Goal: Information Seeking & Learning: Learn about a topic

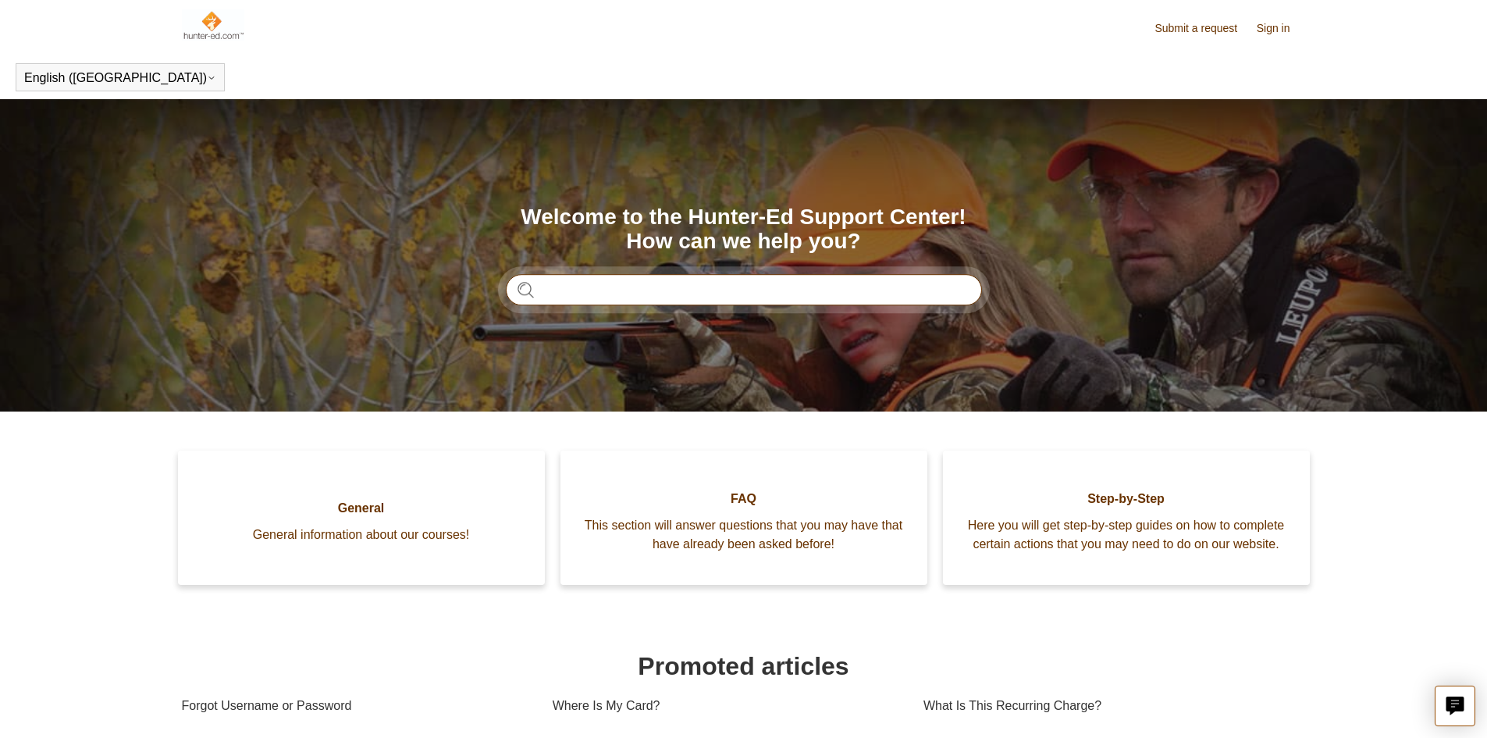
click at [749, 304] on input "Search" at bounding box center [744, 289] width 476 height 31
type input "**********"
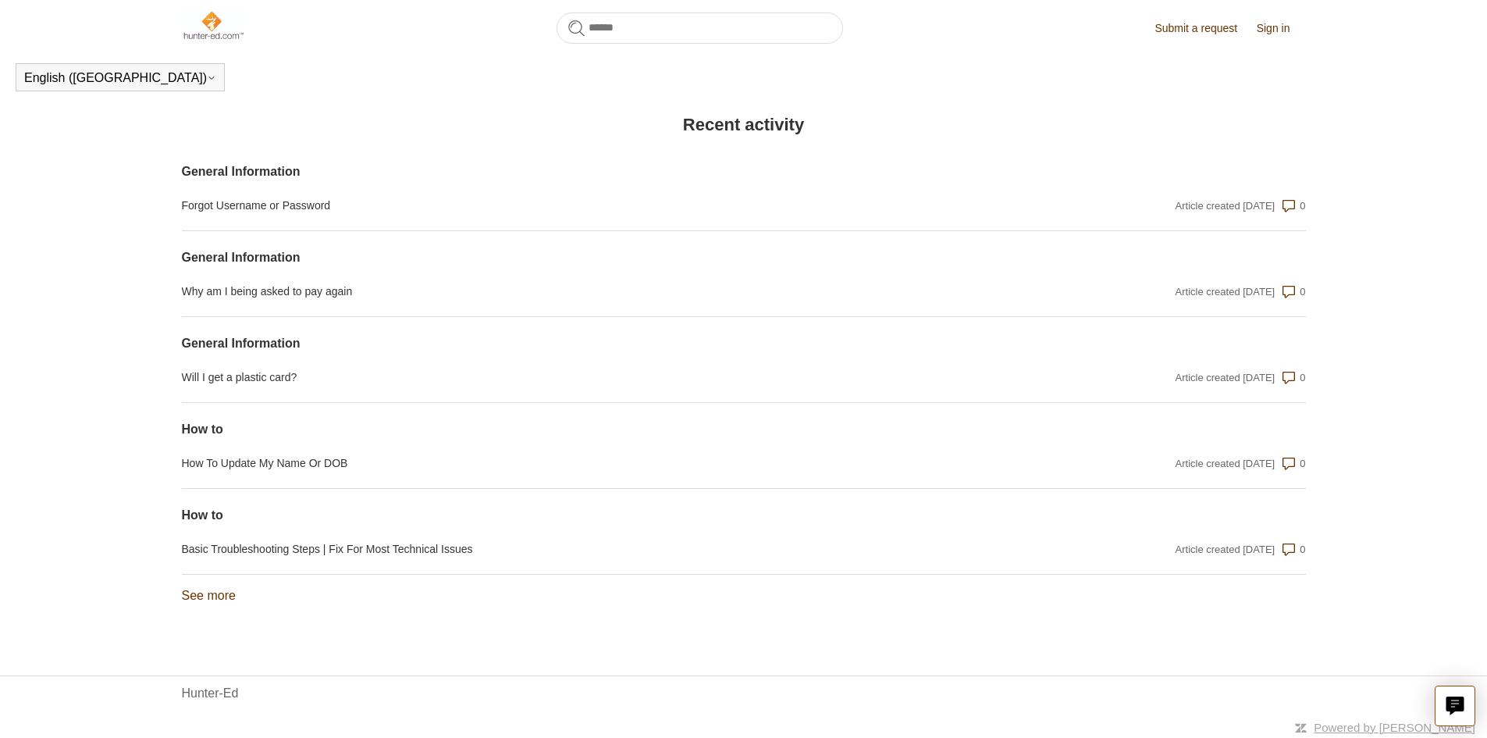
scroll to position [1084, 0]
click at [222, 596] on link "See more items from recent activity" at bounding box center [209, 592] width 54 height 13
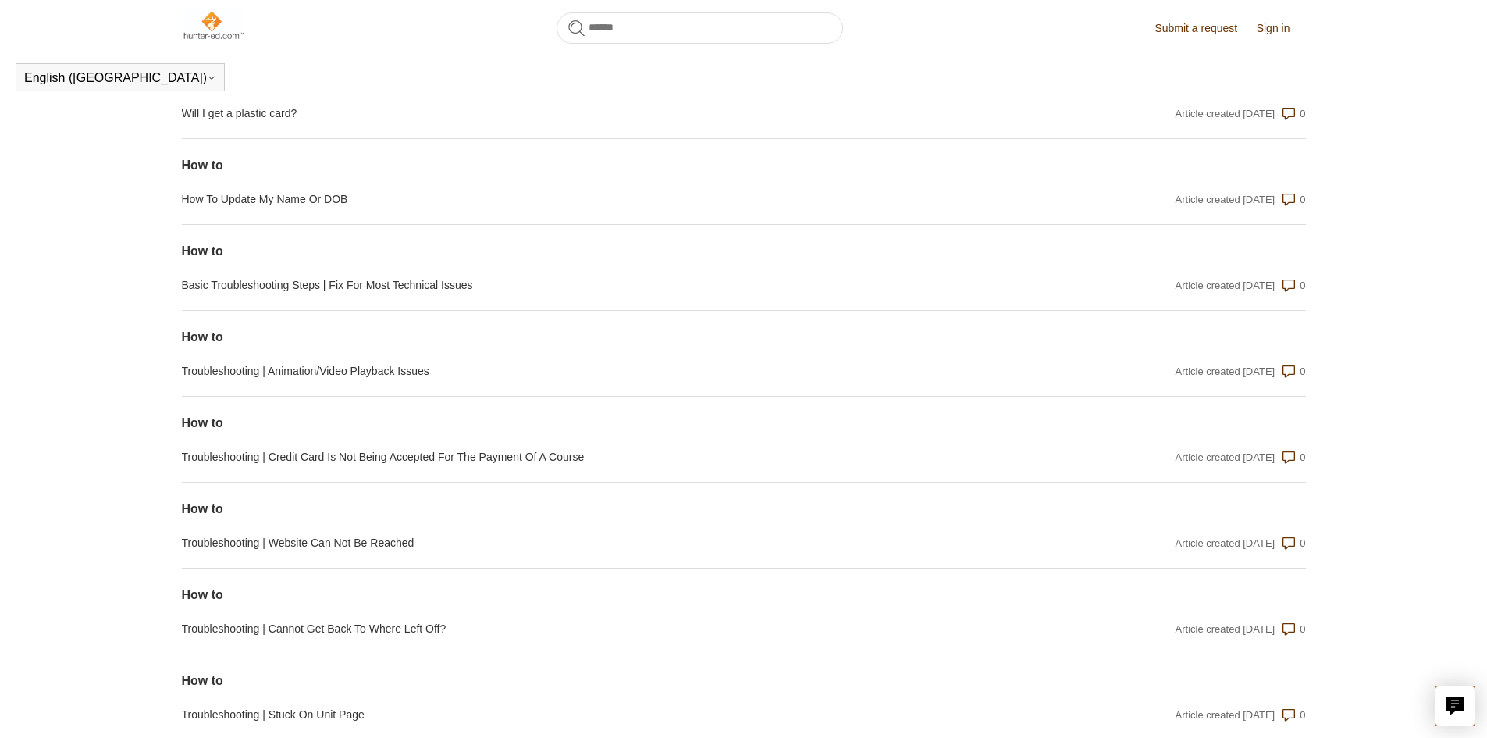
scroll to position [1385, 0]
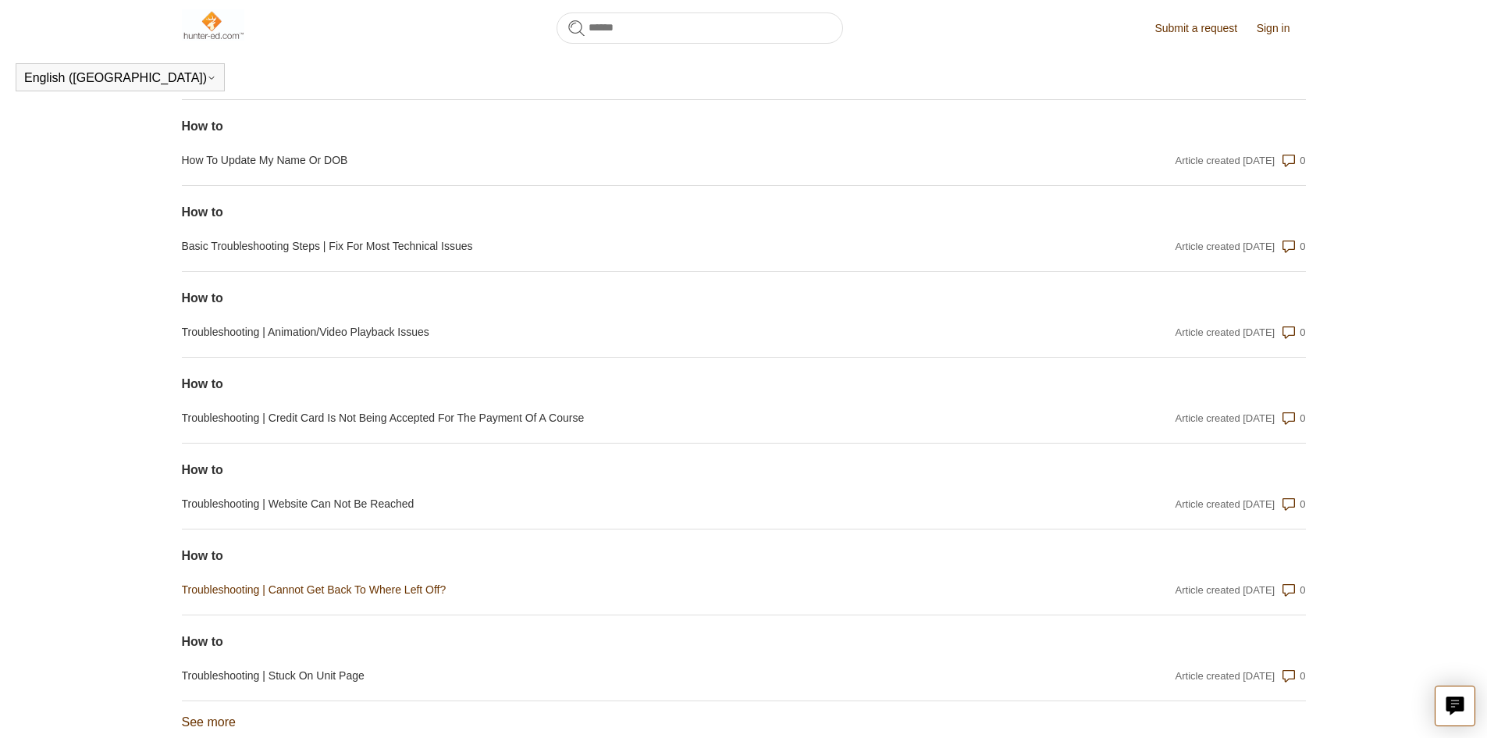
click at [311, 592] on link "Troubleshooting | Cannot Get Back To Where Left Off?" at bounding box center [575, 589] width 787 height 16
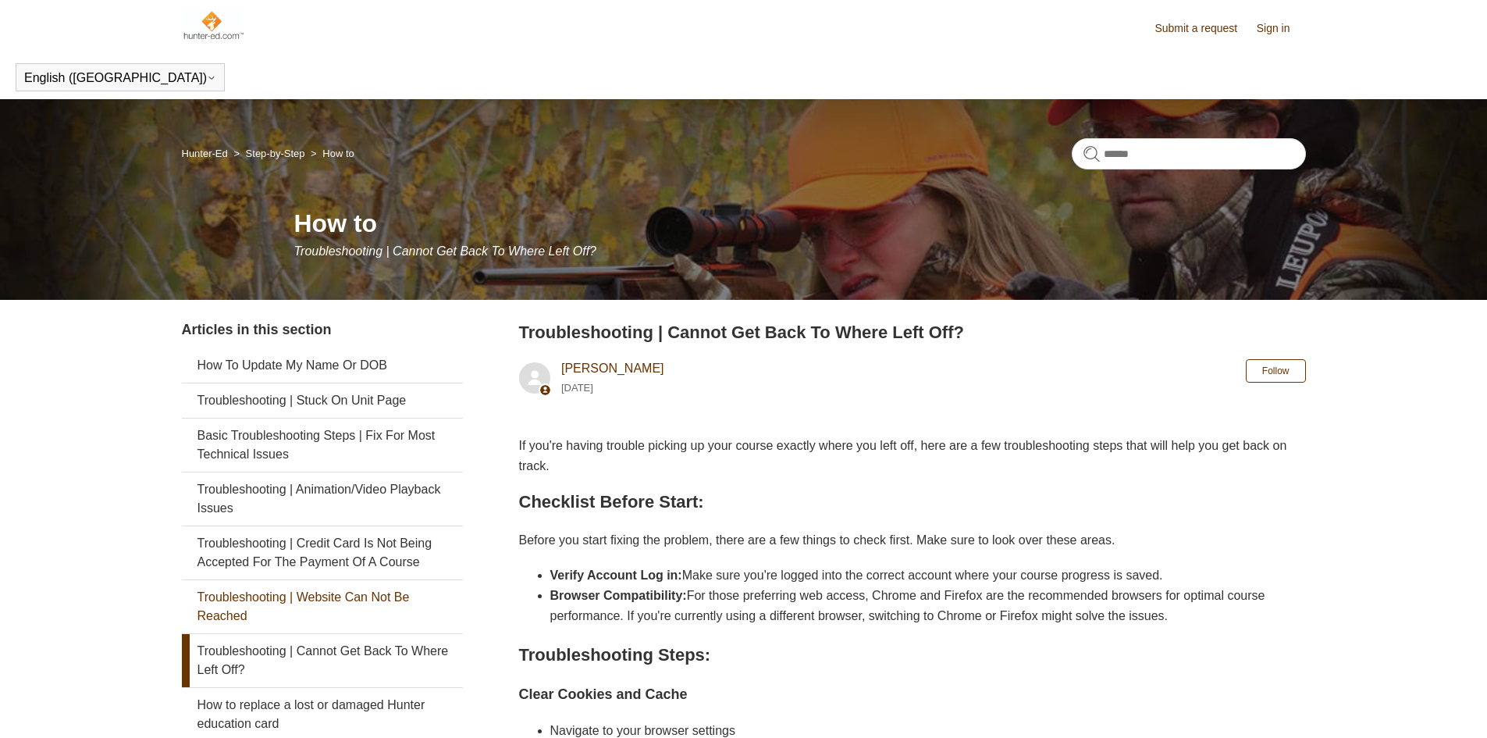
click at [311, 586] on link "Troubleshooting | Website Can Not Be Reached" at bounding box center [322, 606] width 281 height 53
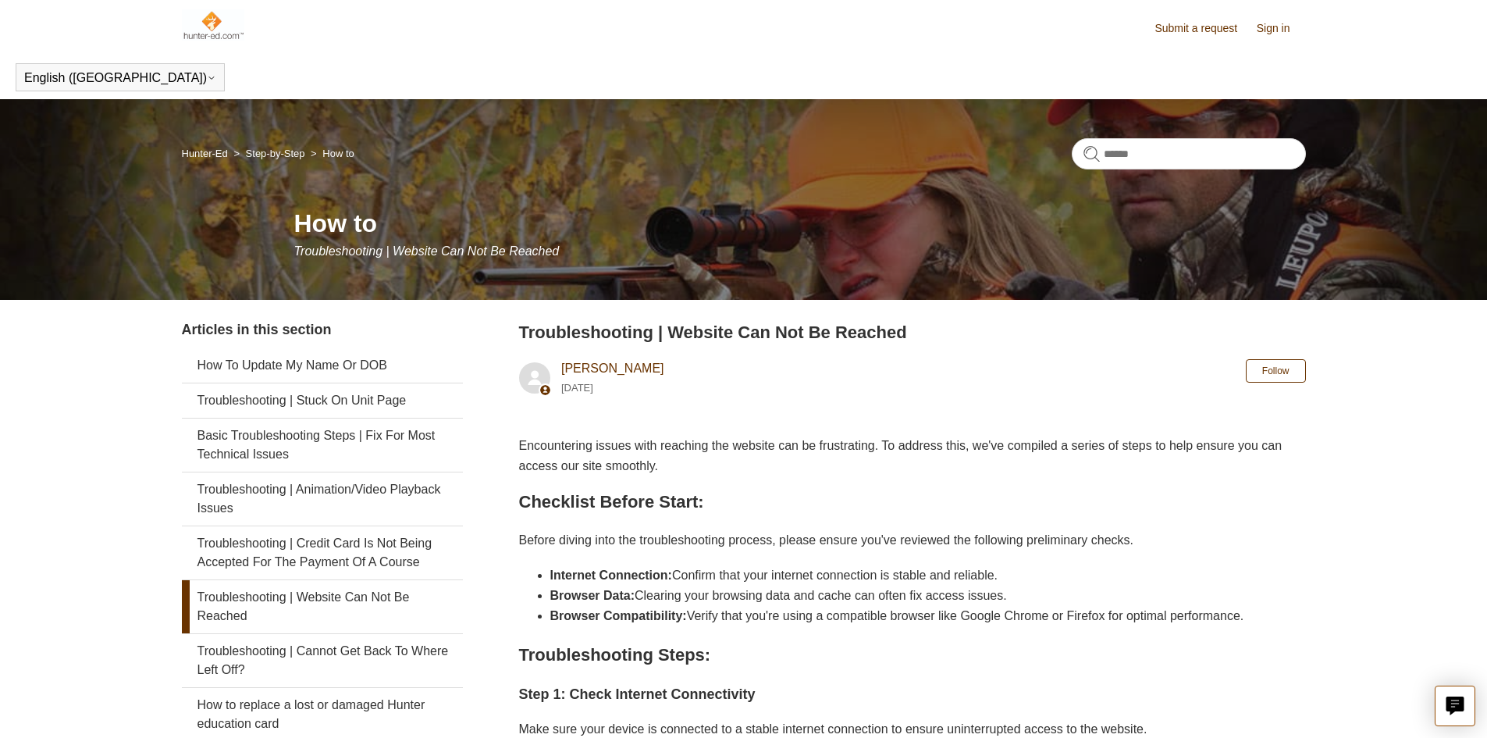
click at [209, 19] on img at bounding box center [213, 24] width 63 height 31
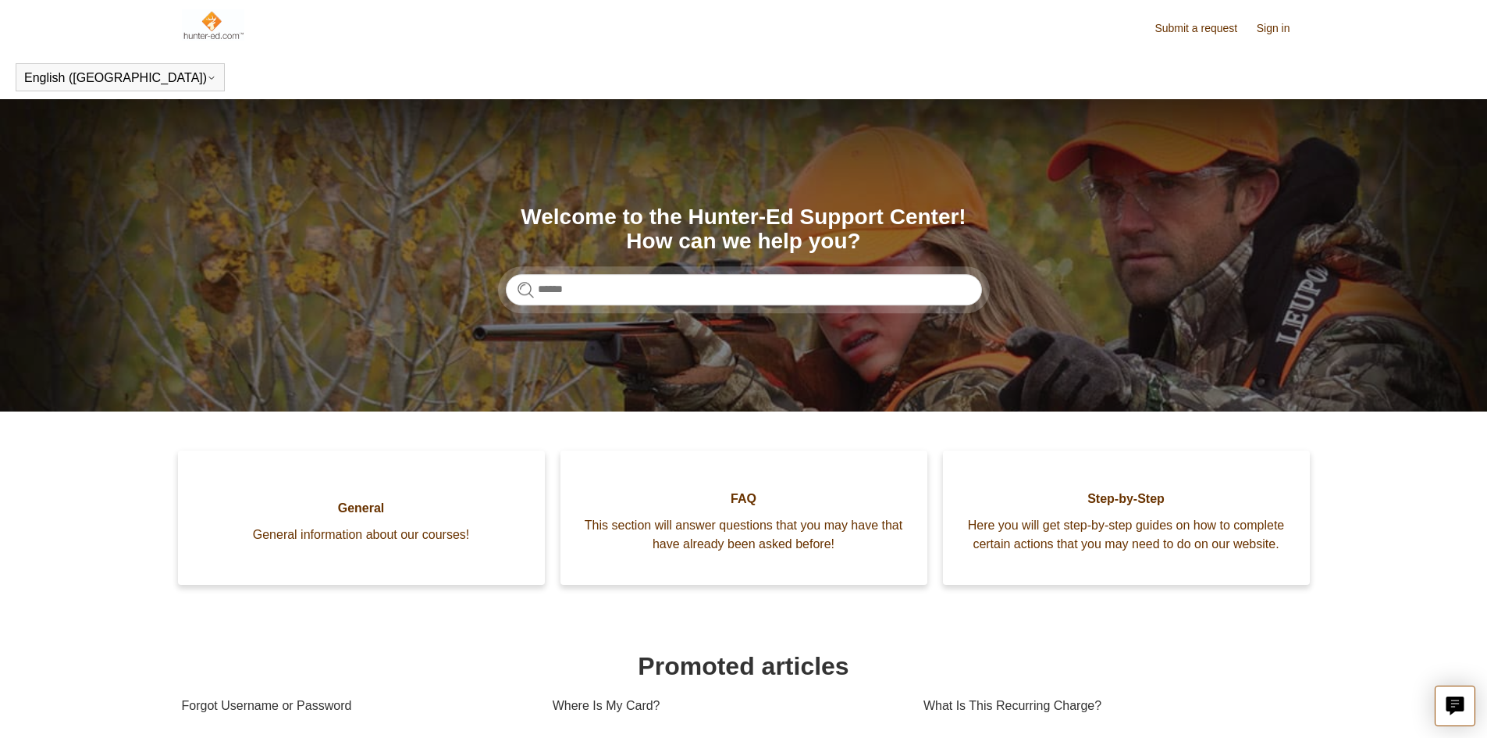
click at [203, 19] on img at bounding box center [213, 24] width 63 height 31
